Goal: Transaction & Acquisition: Download file/media

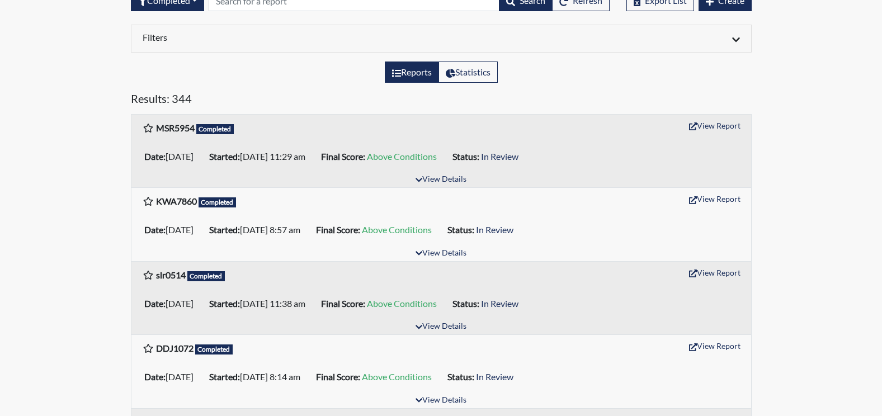
scroll to position [112, 0]
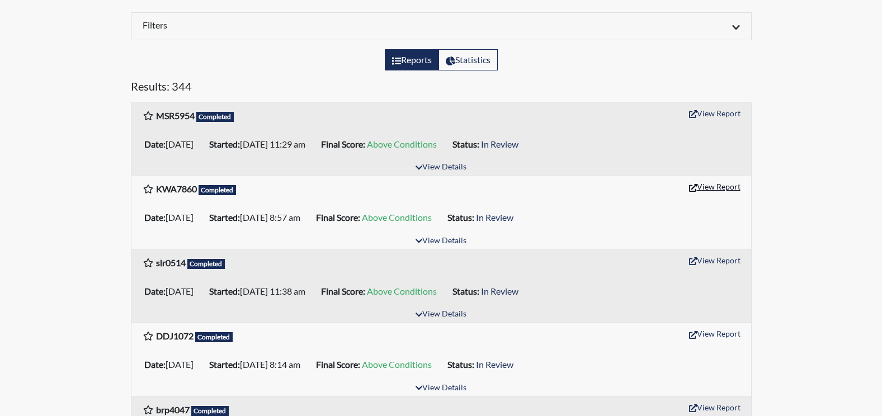
click at [724, 187] on button "View Report" at bounding box center [714, 186] width 61 height 17
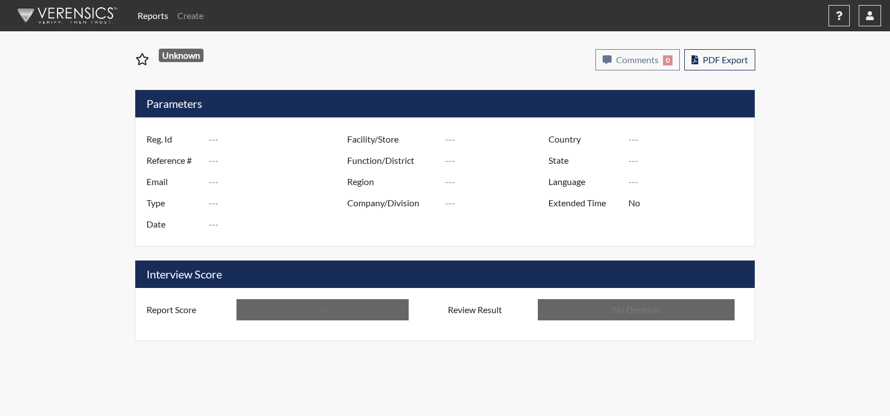
type input "KWA7860"
type input "51346"
type input "---"
type input "Corrections Pre-Employment"
type input "Sep 18, 2025"
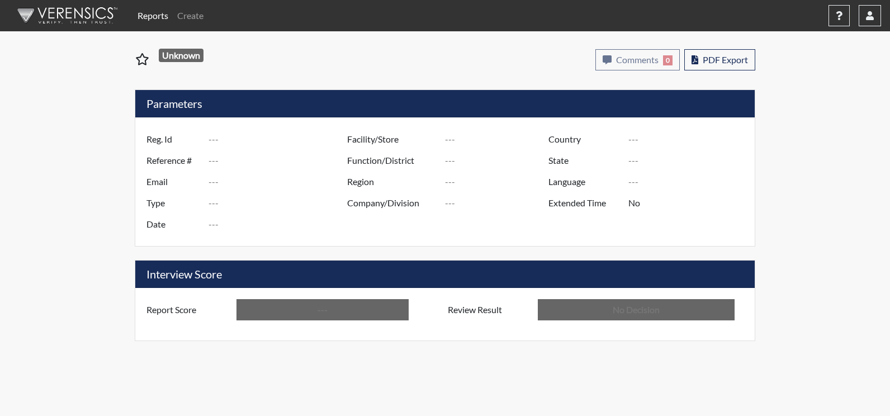
type input "[PERSON_NAME]"
type input "[GEOGRAPHIC_DATA]"
type input "[US_STATE]"
type input "English"
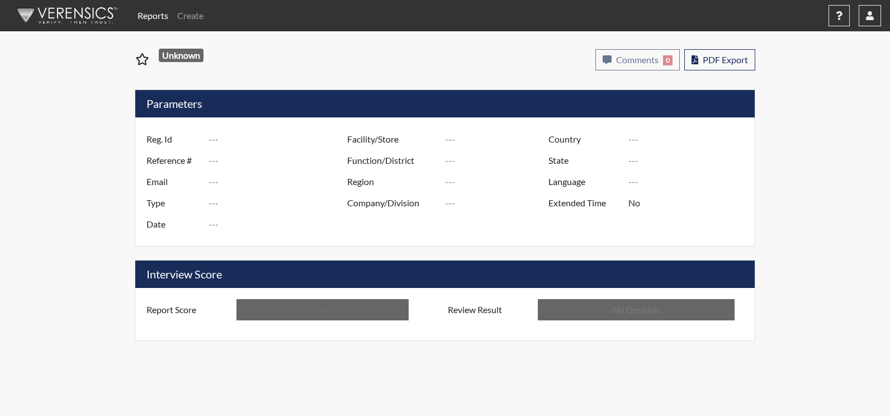
type input "Above Conditions"
type input "In Review"
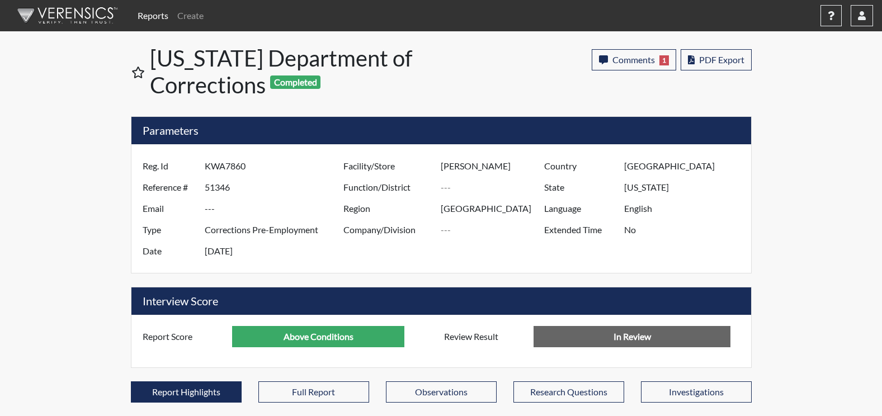
scroll to position [186, 465]
click at [722, 59] on span "PDF Export" at bounding box center [721, 59] width 45 height 11
